Goal: Share content

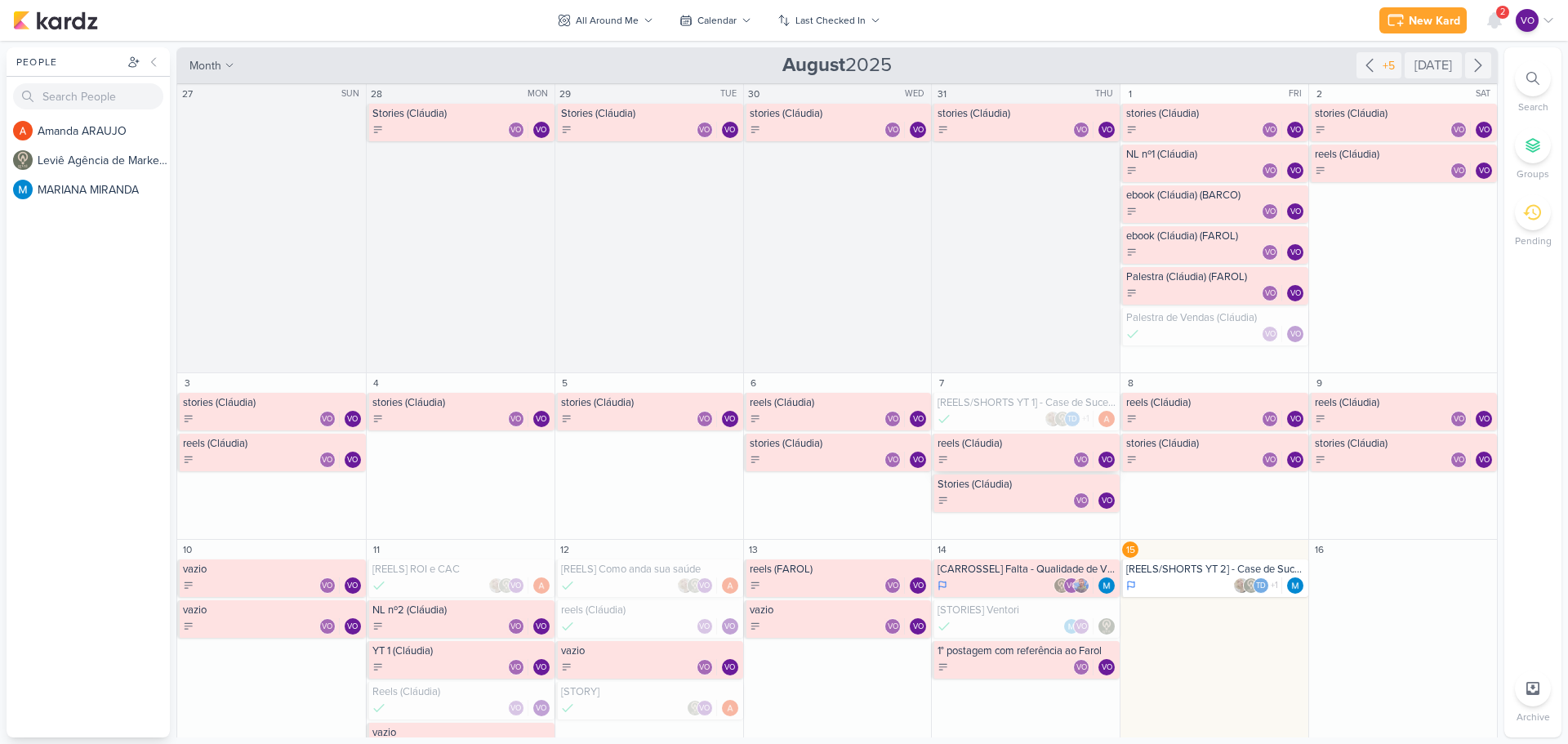
click at [1010, 457] on div "VO VO" at bounding box center [1027, 460] width 179 height 16
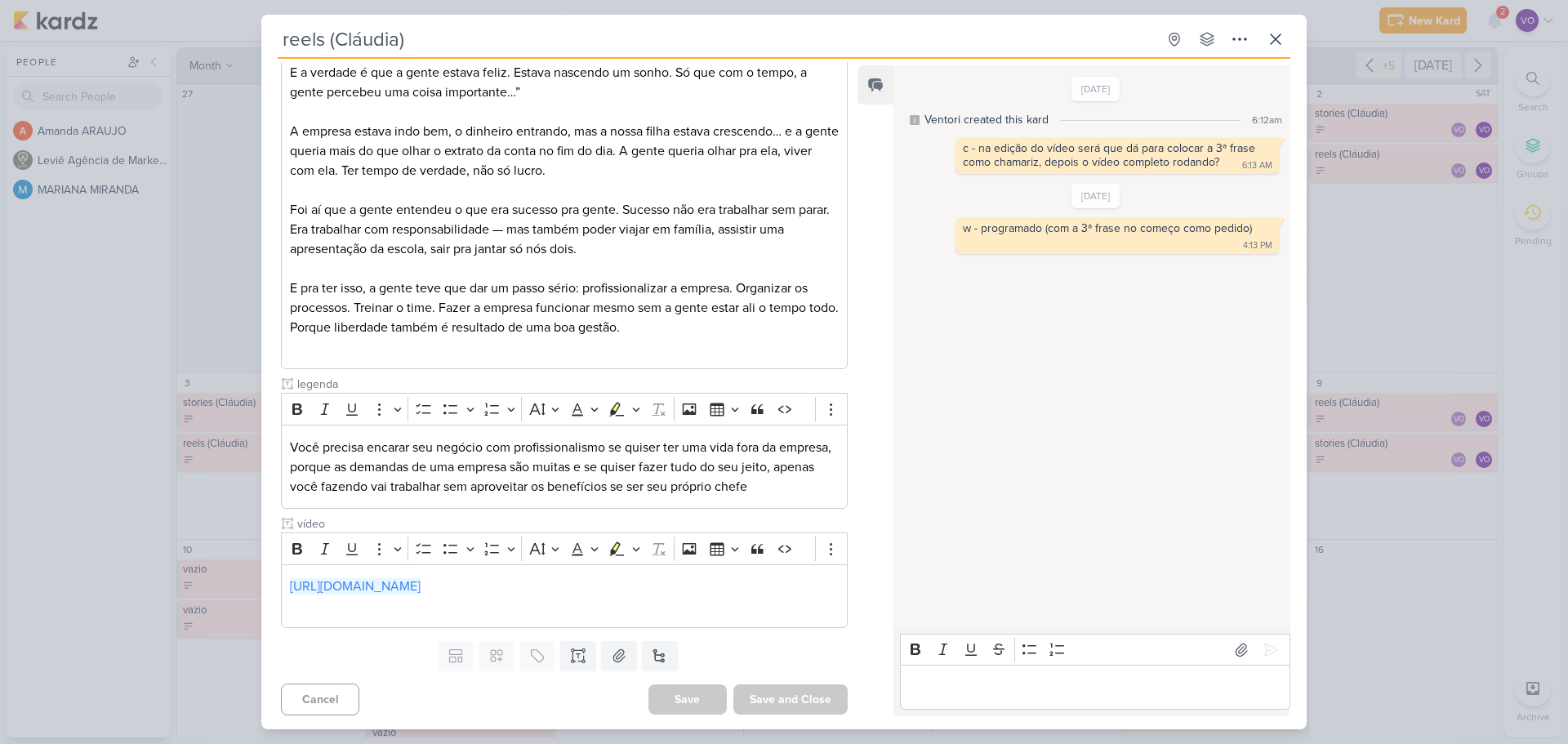
scroll to position [333, 0]
click at [421, 578] on link "[URL][DOMAIN_NAME]" at bounding box center [355, 584] width 130 height 16
click at [1272, 36] on icon at bounding box center [1276, 39] width 10 height 10
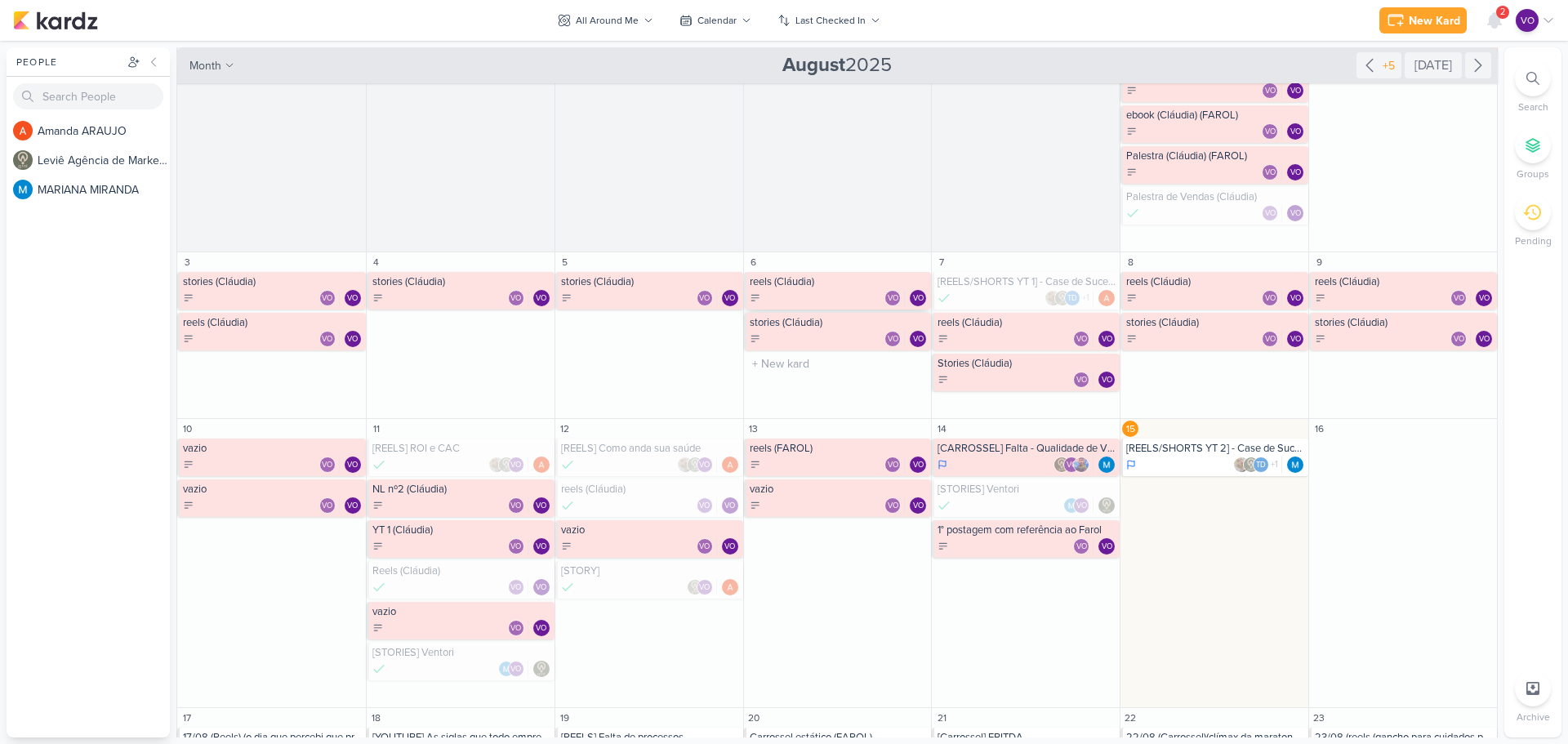
scroll to position [164, 0]
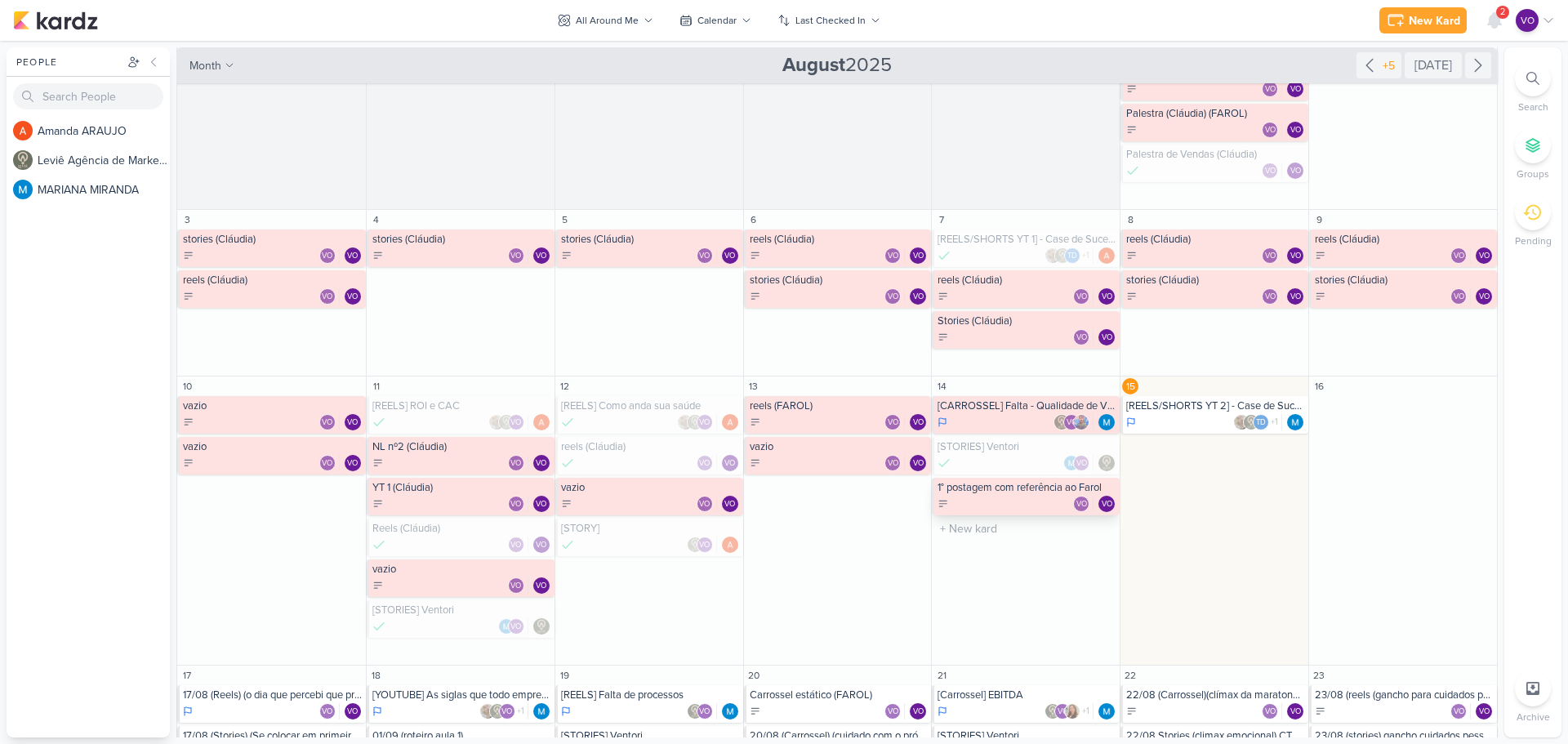
click at [1020, 501] on div "VO VO" at bounding box center [1027, 504] width 179 height 16
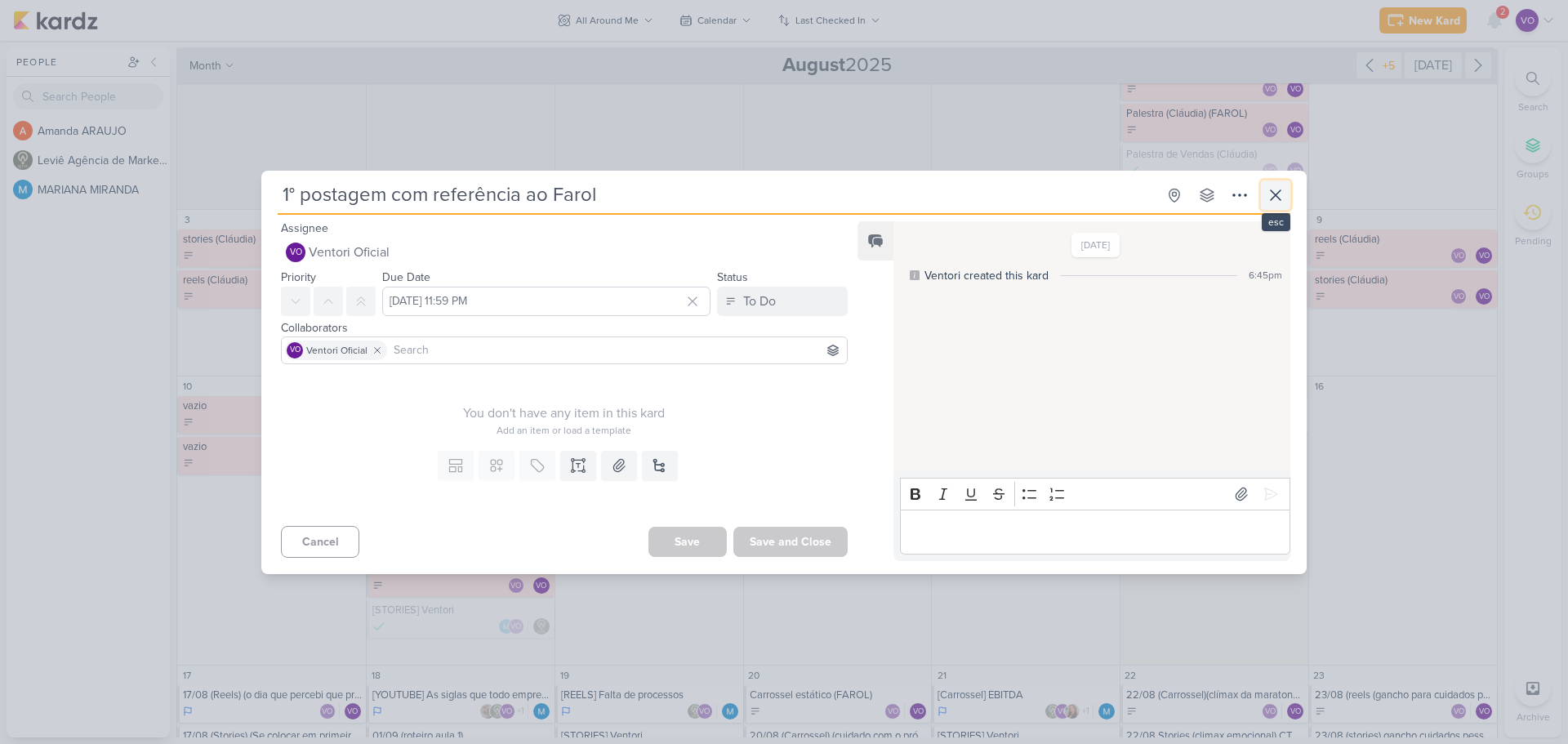
click at [1280, 196] on icon at bounding box center [1276, 196] width 20 height 20
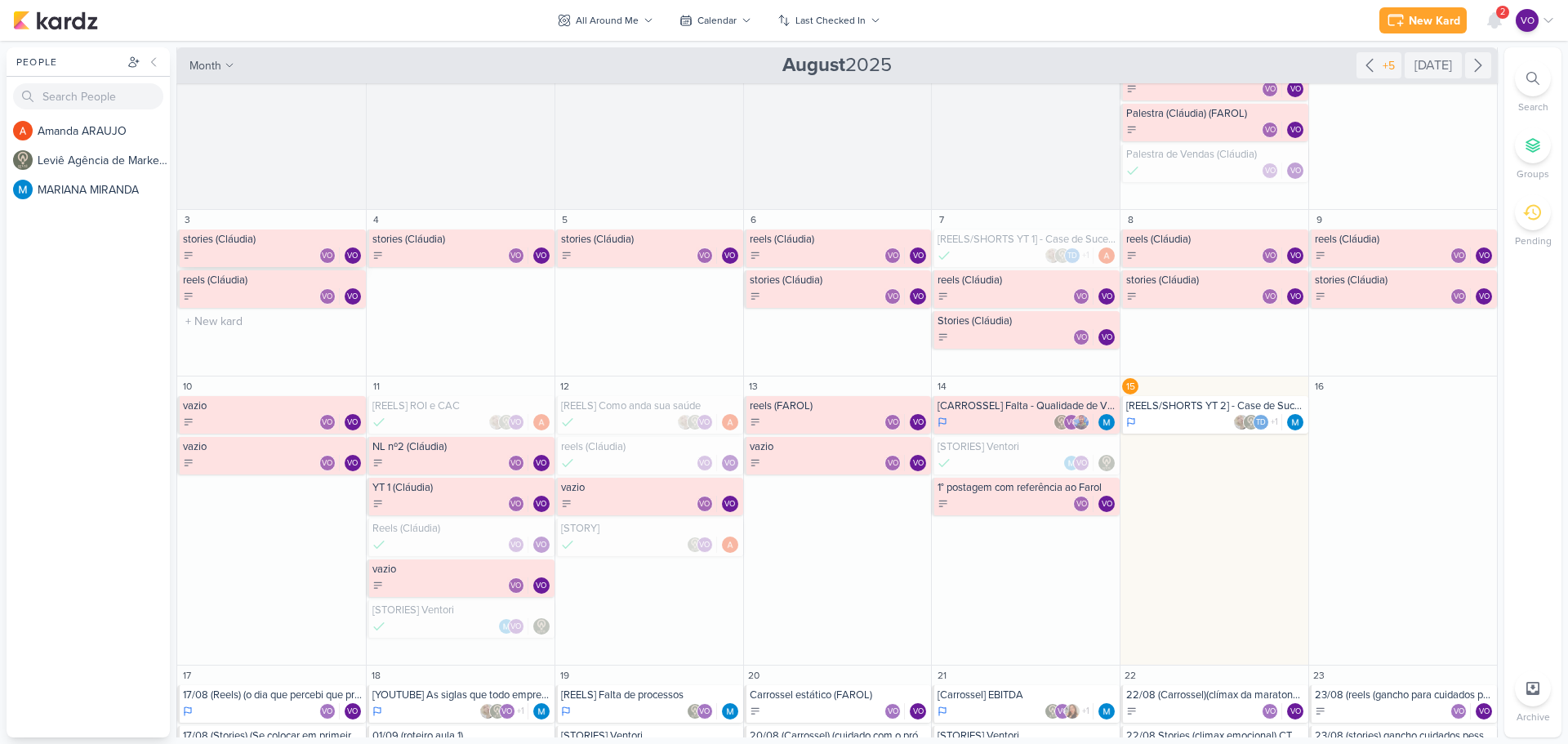
click at [260, 246] on div "stories (Cláudia) VO VO" at bounding box center [271, 249] width 189 height 38
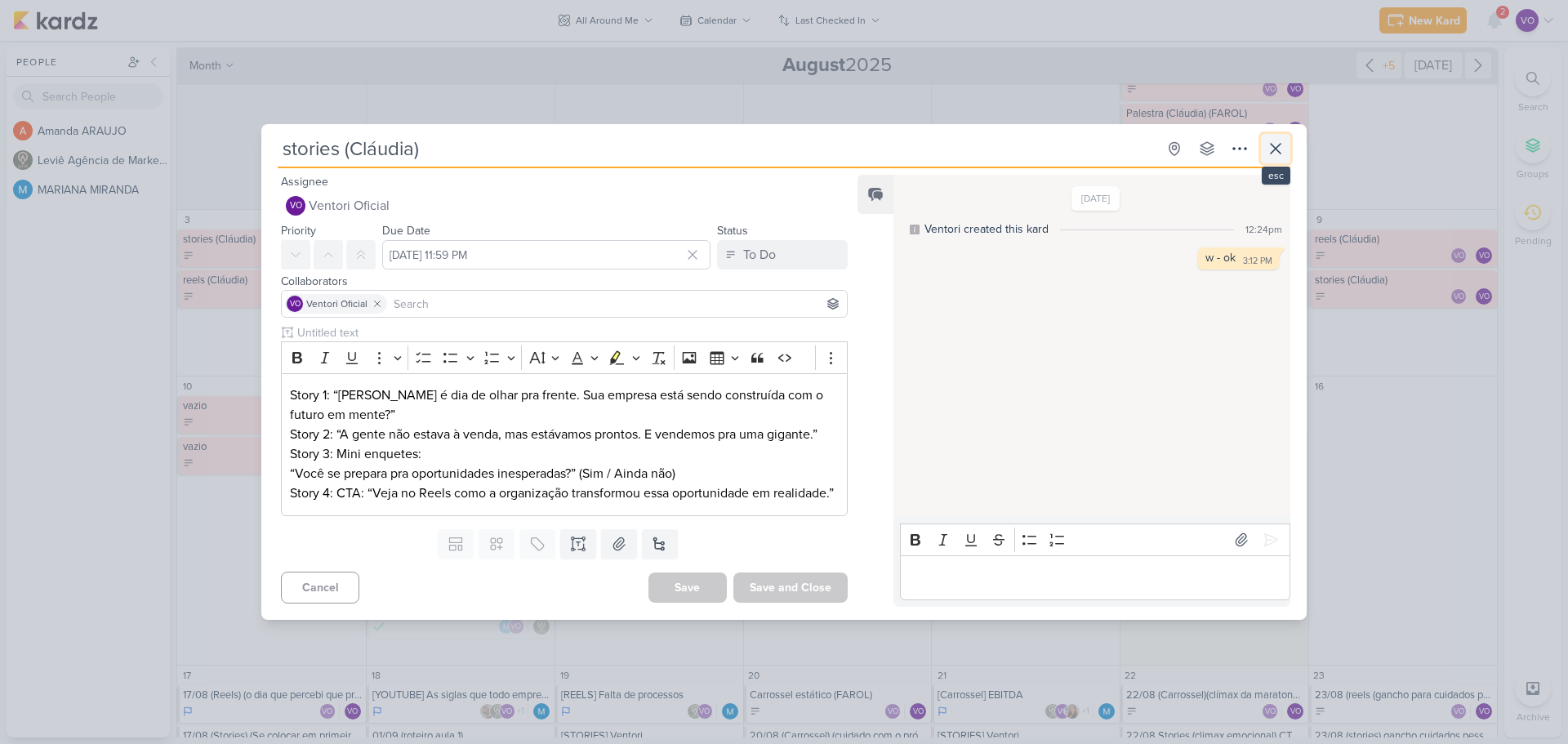
click at [1274, 144] on icon at bounding box center [1276, 148] width 10 height 10
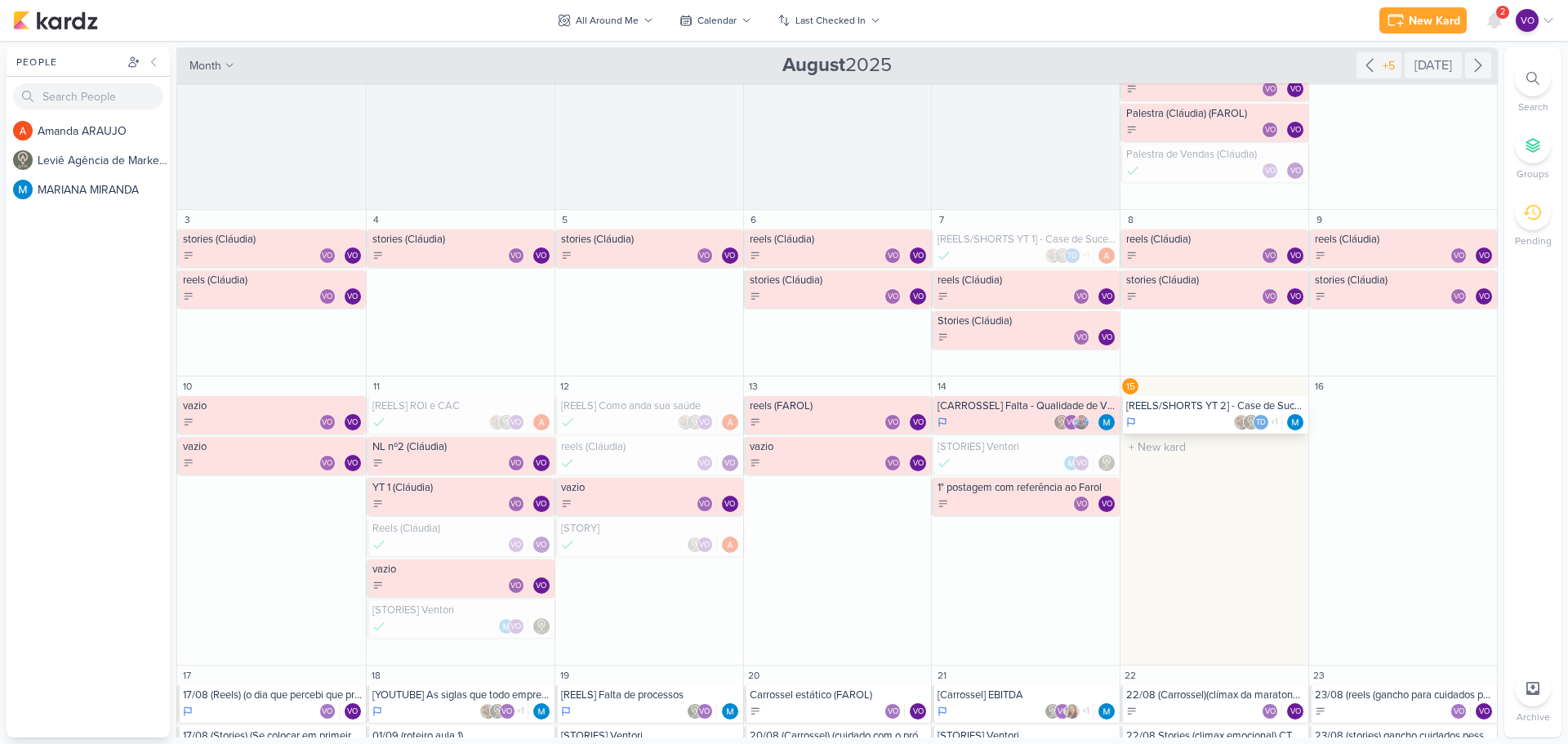
click at [1203, 420] on div "Td +1" at bounding box center [1216, 423] width 179 height 16
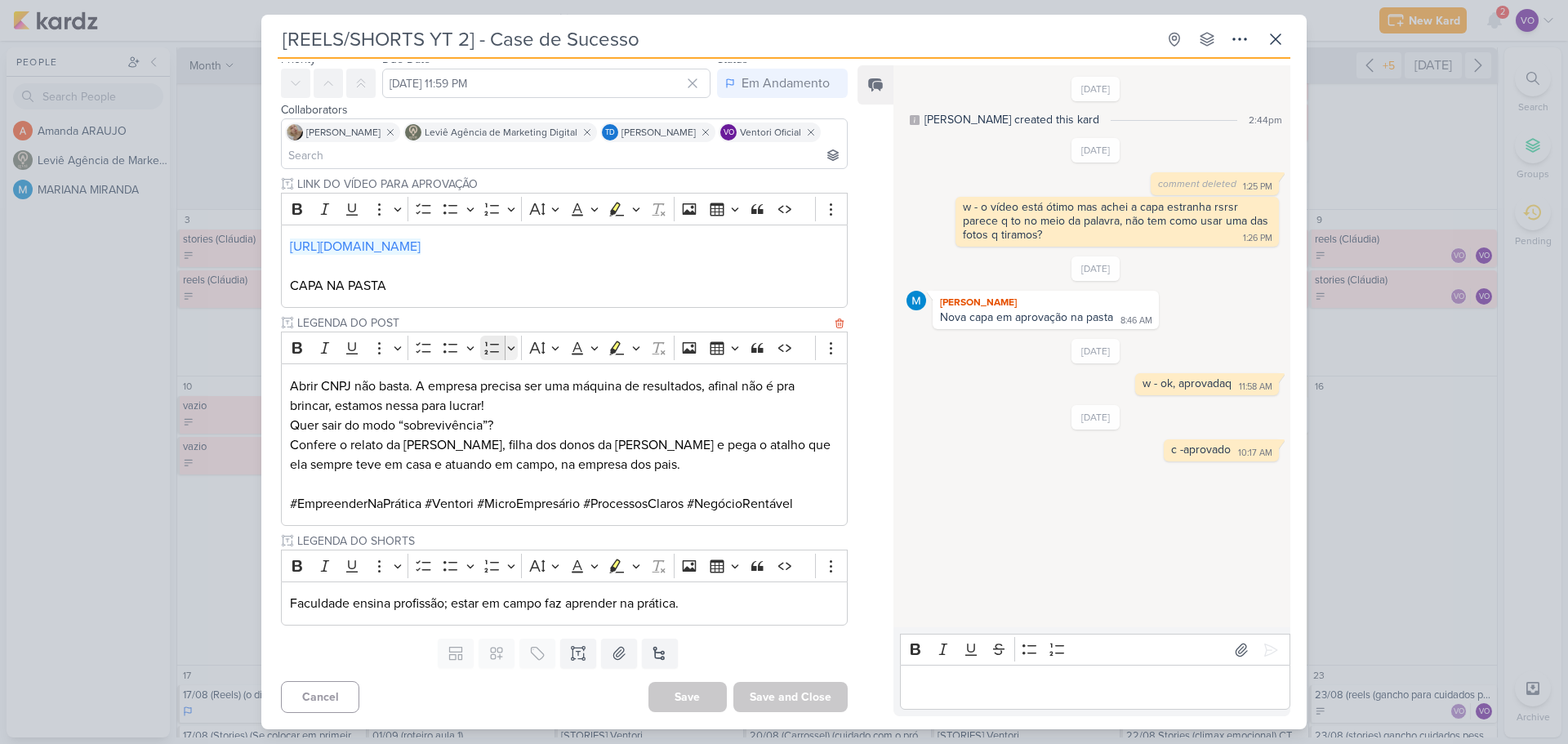
scroll to position [0, 0]
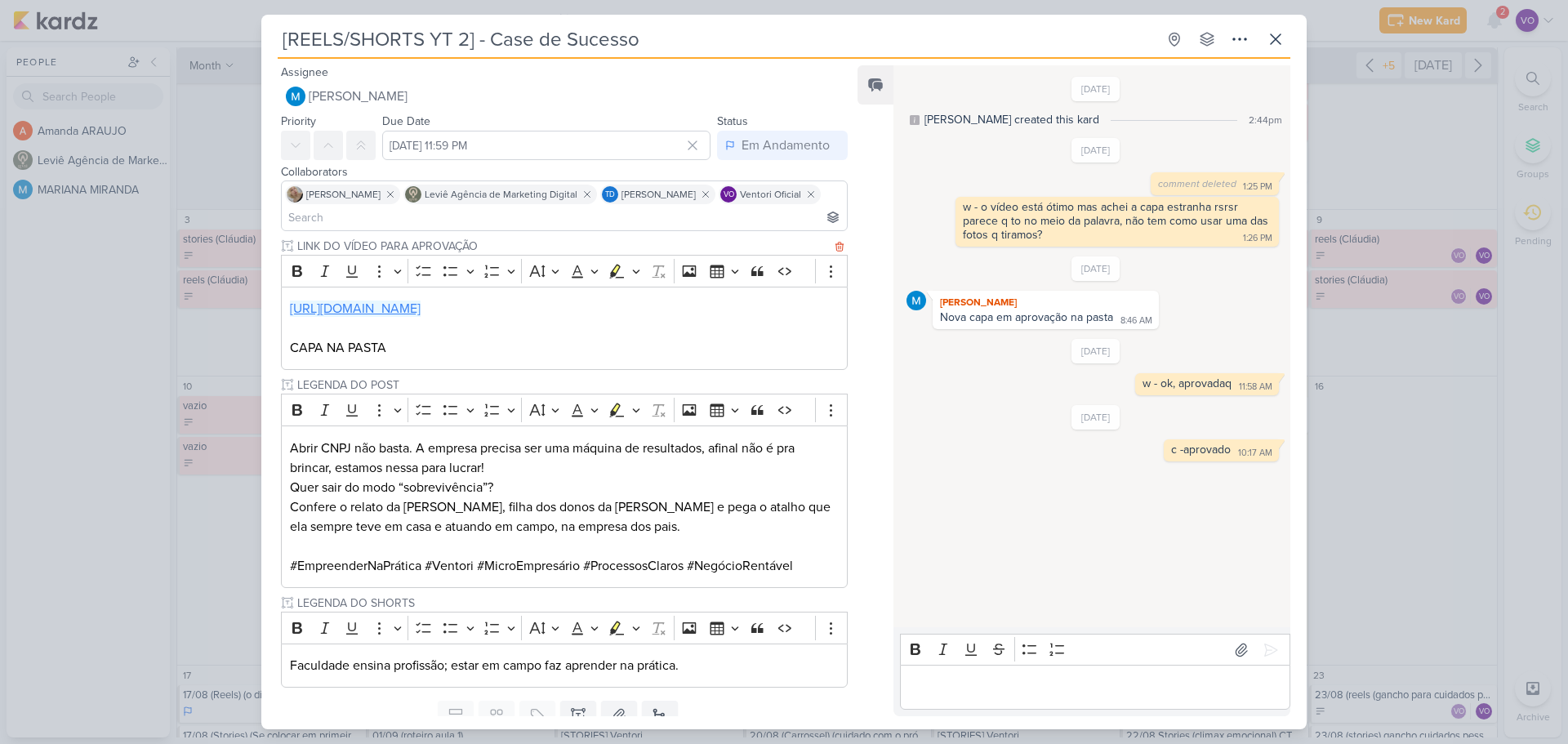
click at [421, 308] on link "[URL][DOMAIN_NAME]" at bounding box center [355, 309] width 130 height 16
click at [1268, 38] on icon at bounding box center [1276, 39] width 20 height 20
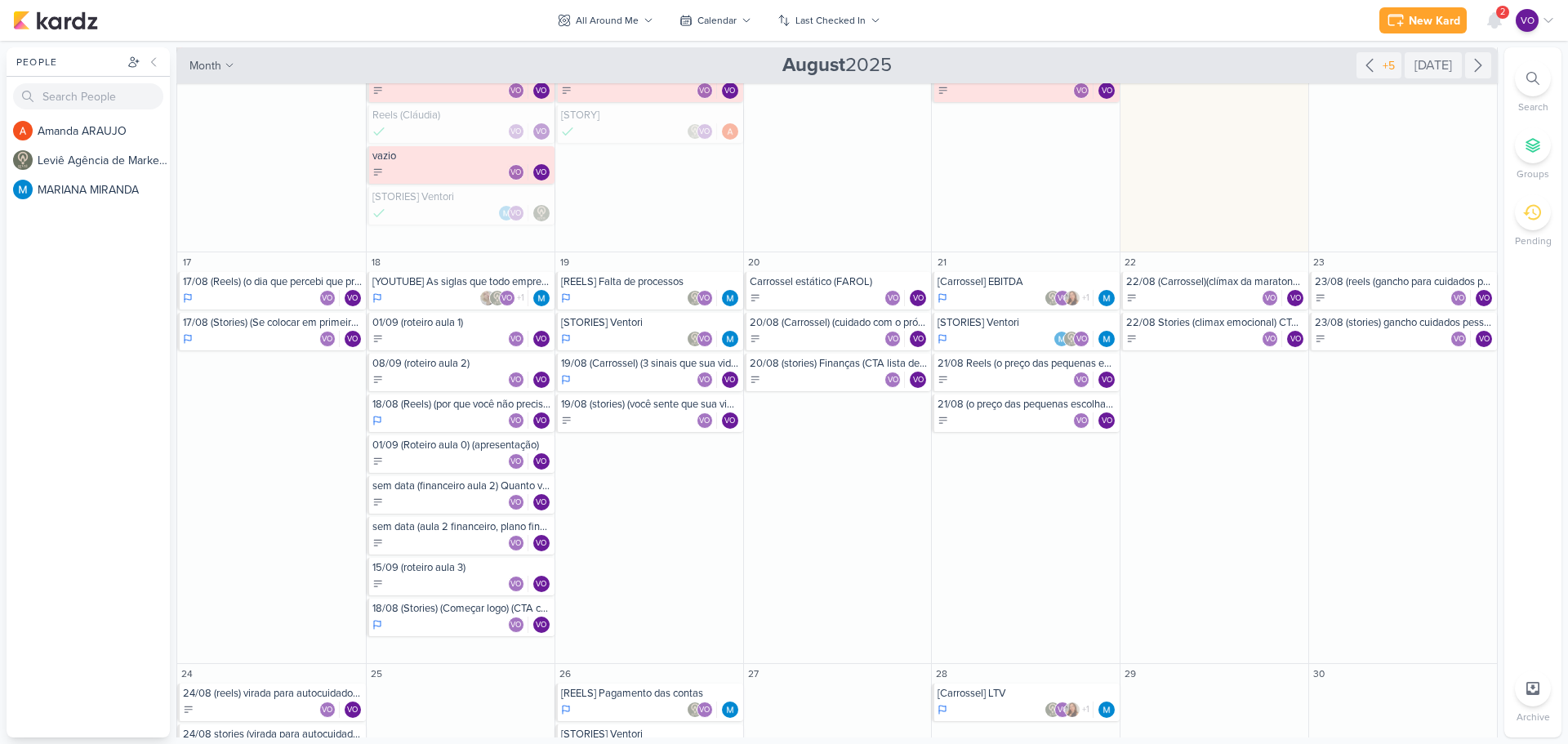
scroll to position [653, 0]
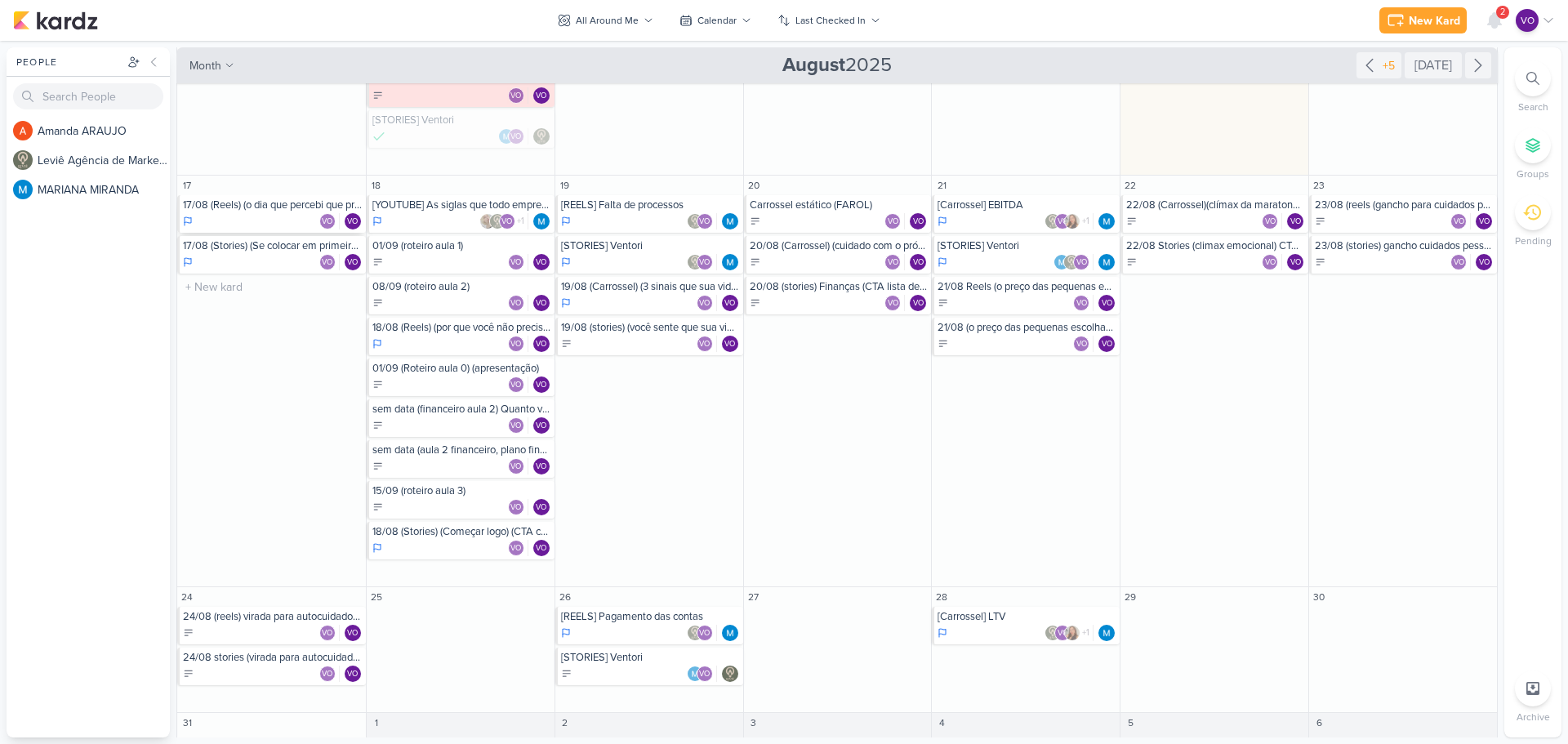
click at [238, 217] on div "VO VO" at bounding box center [272, 222] width 180 height 16
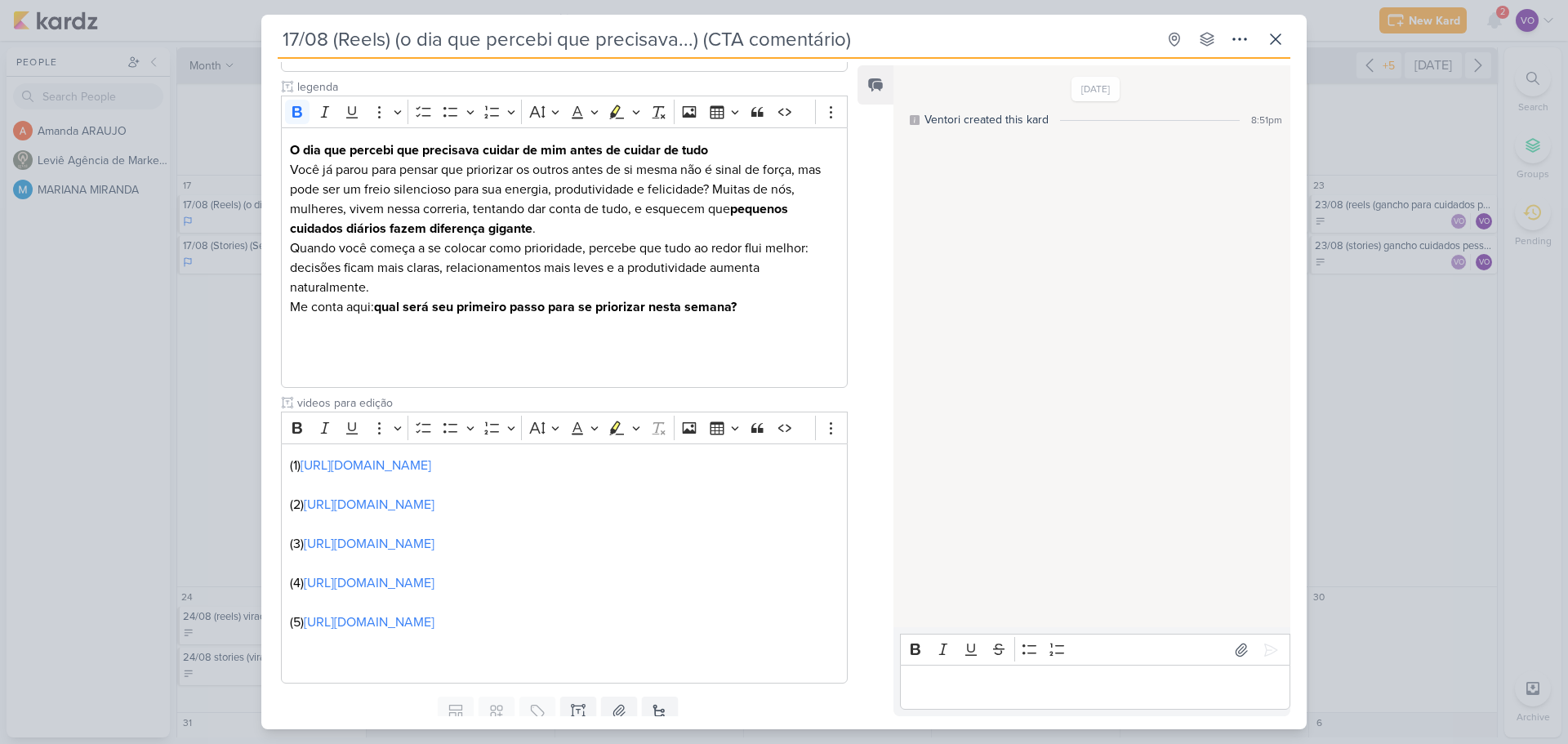
scroll to position [941, 0]
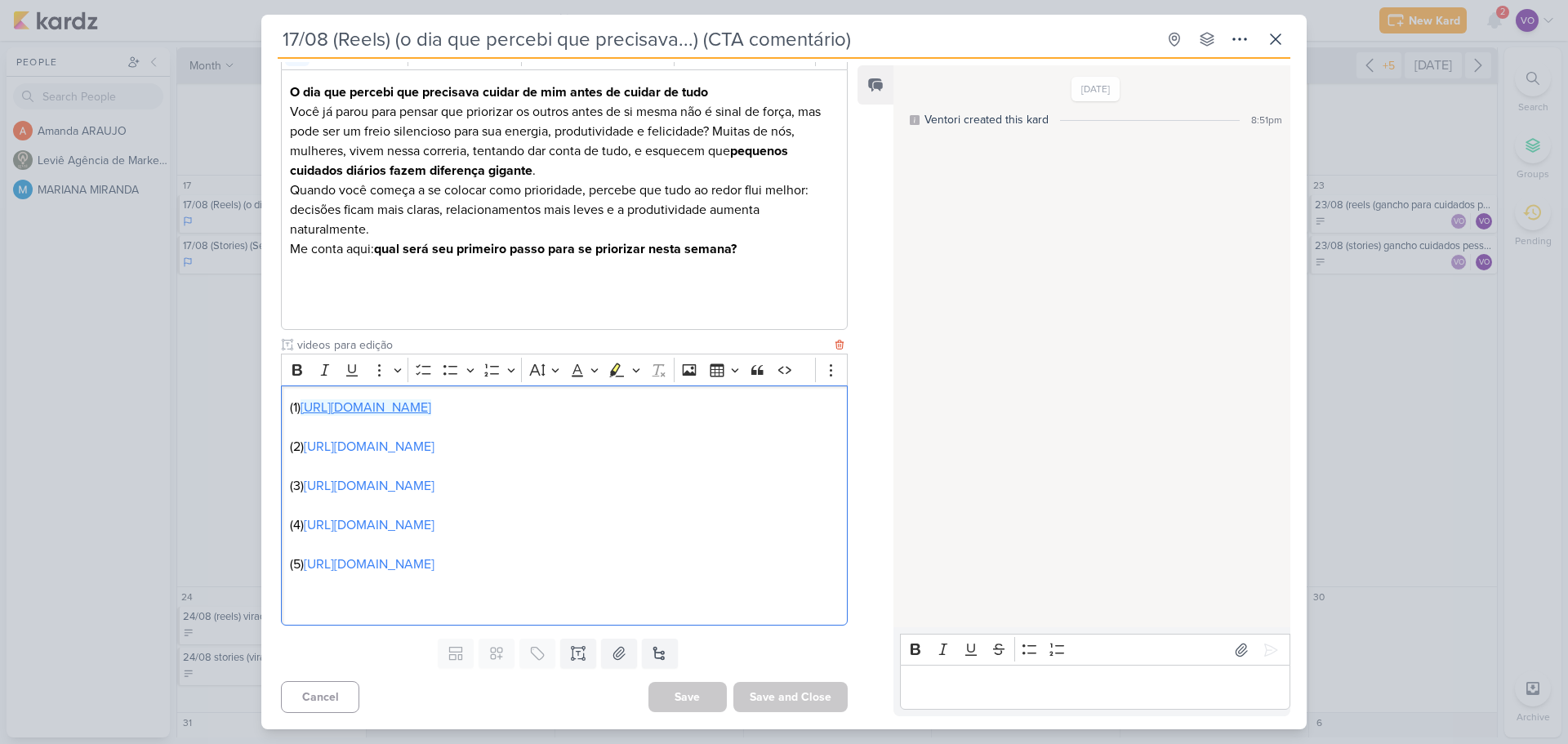
click at [432, 399] on link "[URL][DOMAIN_NAME]" at bounding box center [366, 407] width 130 height 16
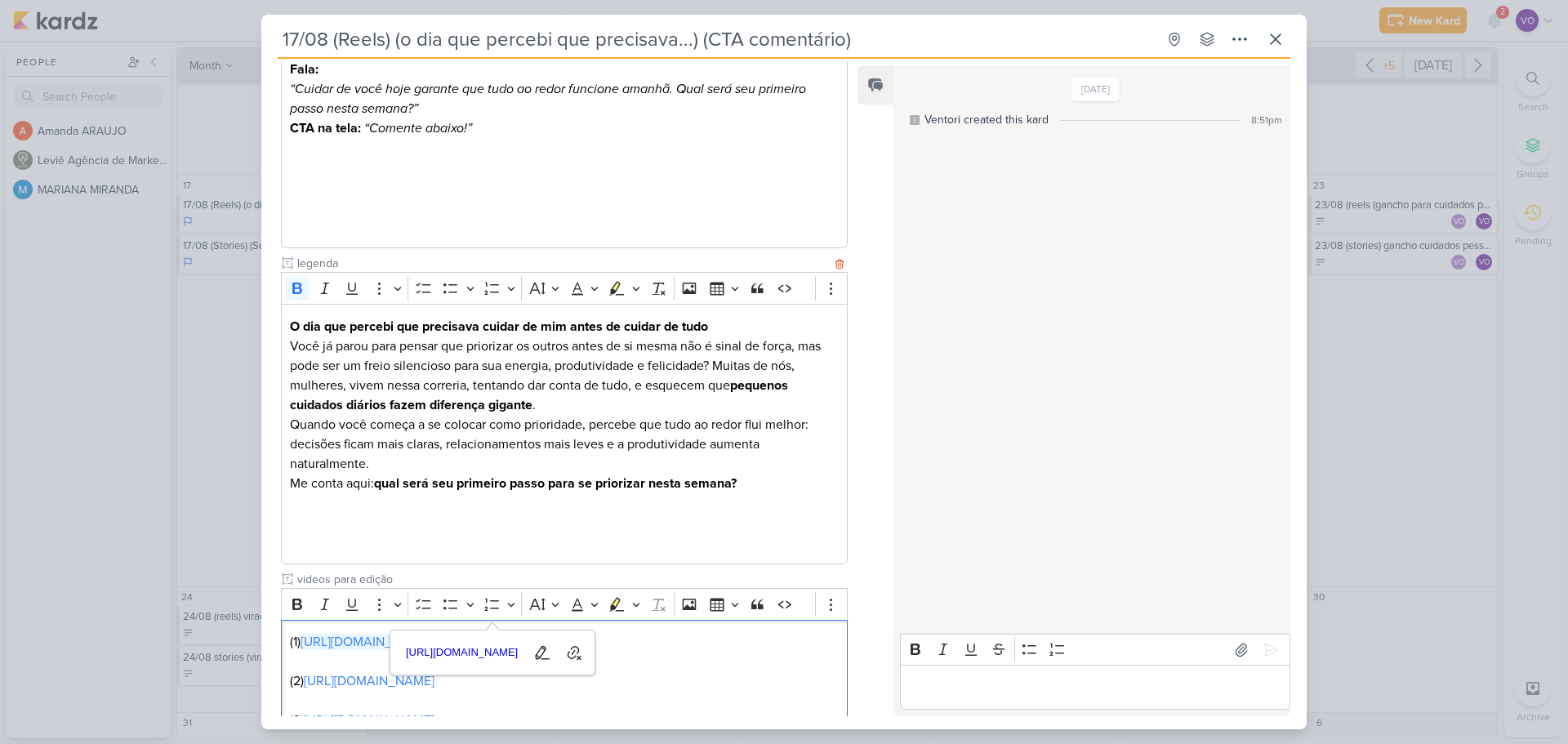
scroll to position [696, 0]
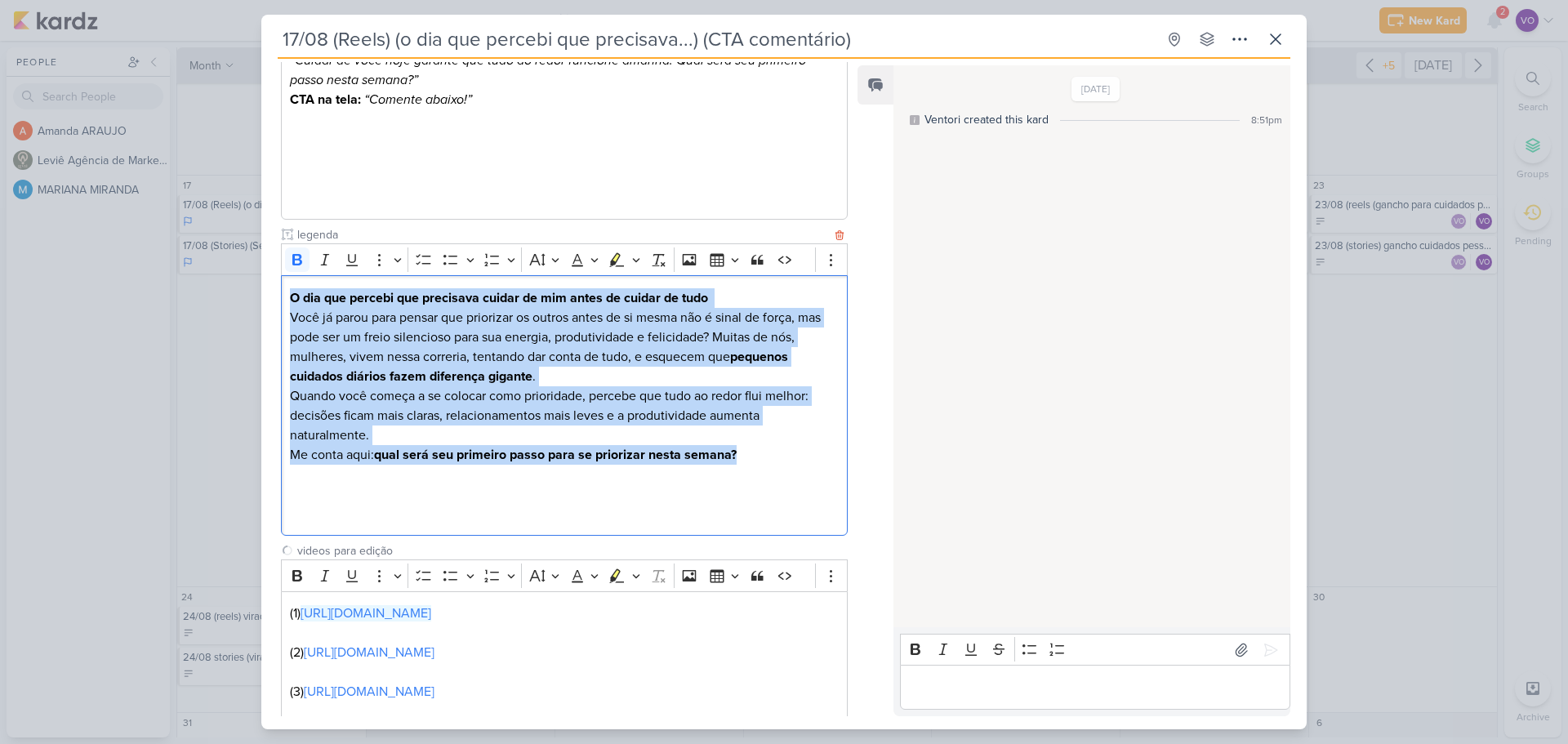
drag, startPoint x: 292, startPoint y: 300, endPoint x: 743, endPoint y: 453, distance: 476.2
click at [743, 453] on div "O dia que percebi que precisava cuidar de mim antes de cuidar de tudo Você já p…" at bounding box center [565, 405] width 566 height 261
copy div "O dia que percebi que precisava cuidar de mim antes de cuidar de tudo Você já p…"
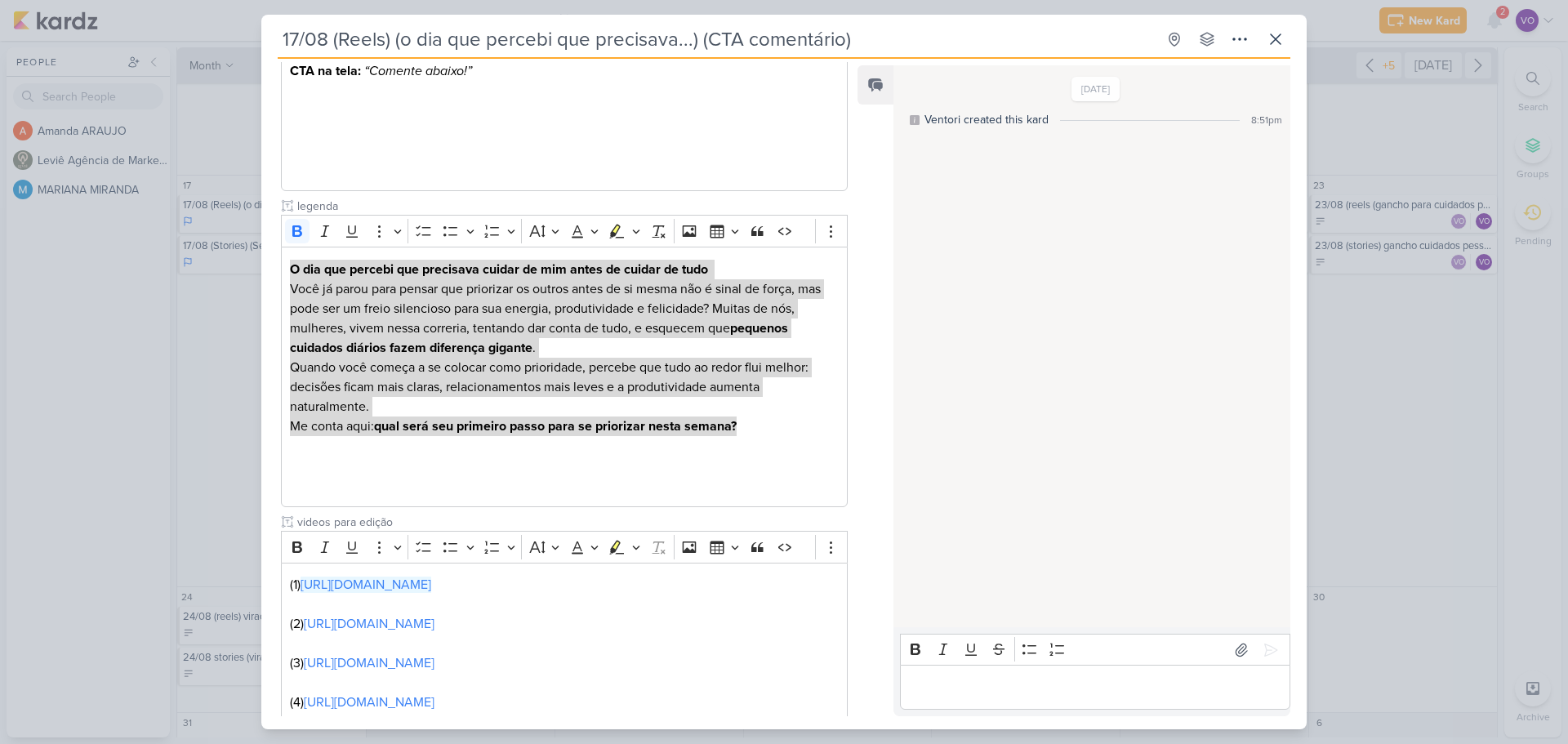
scroll to position [899, 0]
